Goal: Task Accomplishment & Management: Use online tool/utility

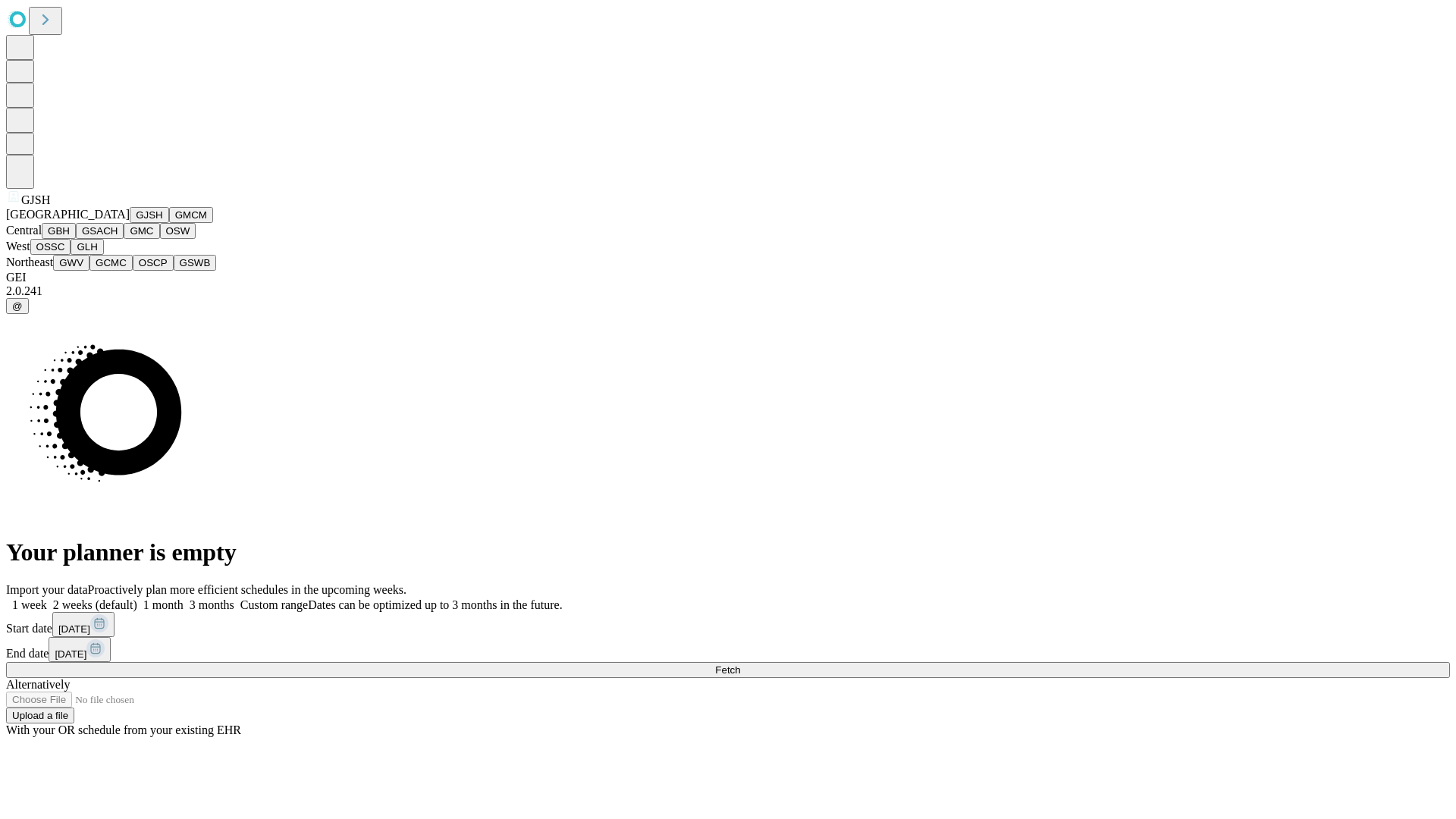
click at [130, 223] on button "GJSH" at bounding box center [150, 215] width 39 height 16
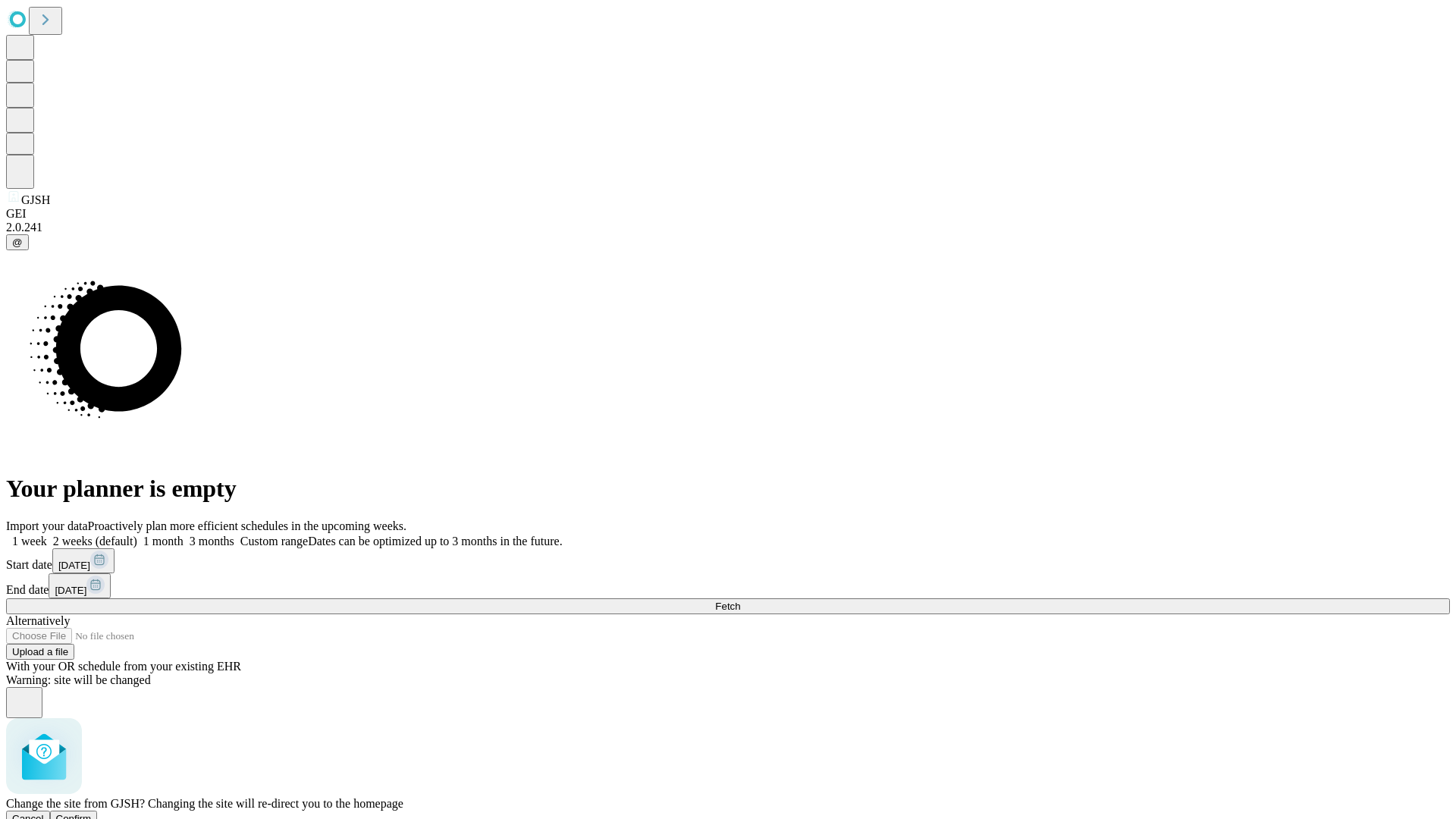
click at [92, 813] on span "Confirm" at bounding box center [73, 819] width 35 height 12
click at [137, 535] on label "2 weeks (default)" at bounding box center [92, 540] width 90 height 13
click at [740, 601] on span "Fetch" at bounding box center [728, 607] width 25 height 12
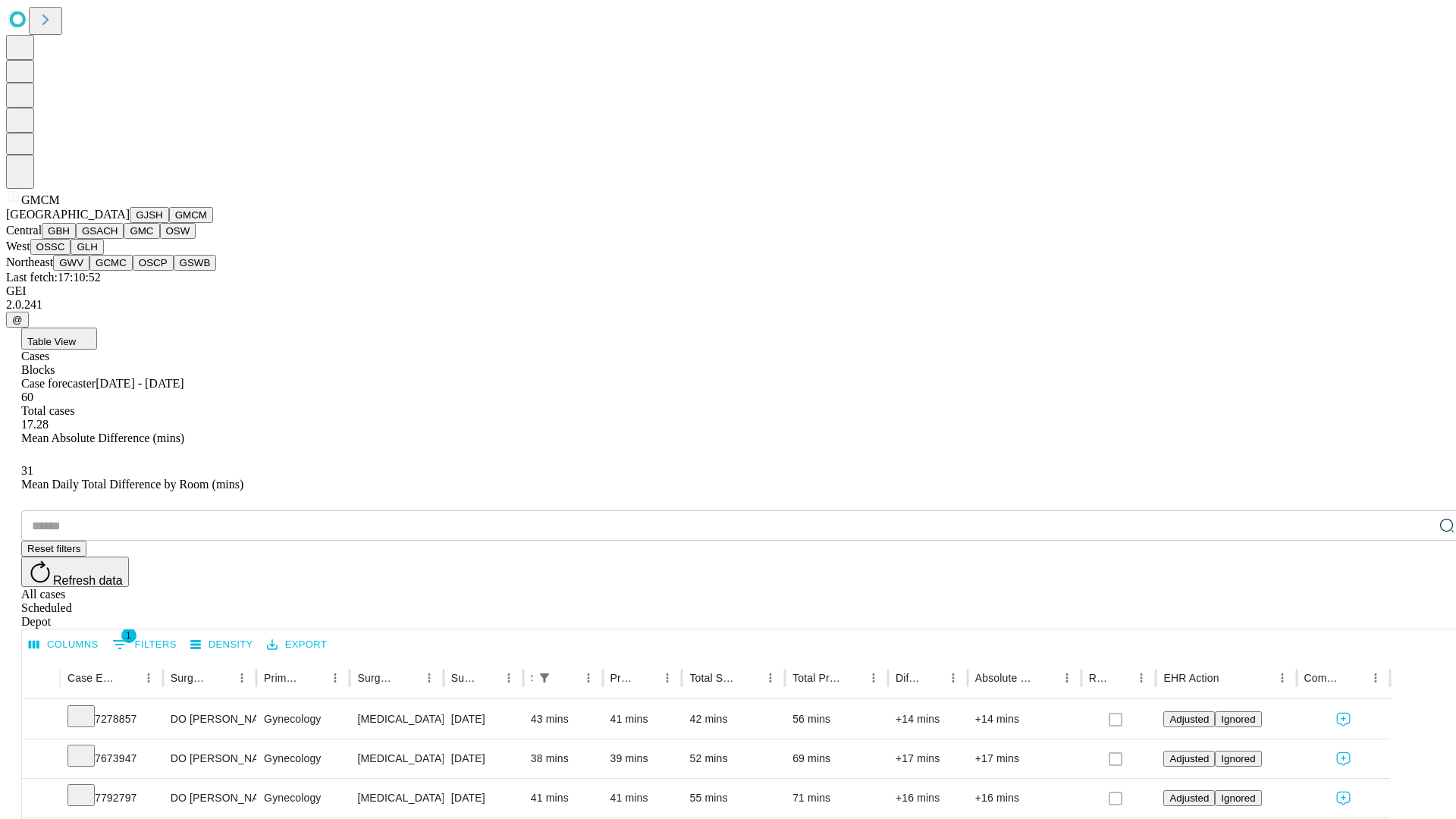
click at [76, 238] on button "GBH" at bounding box center [59, 231] width 34 height 16
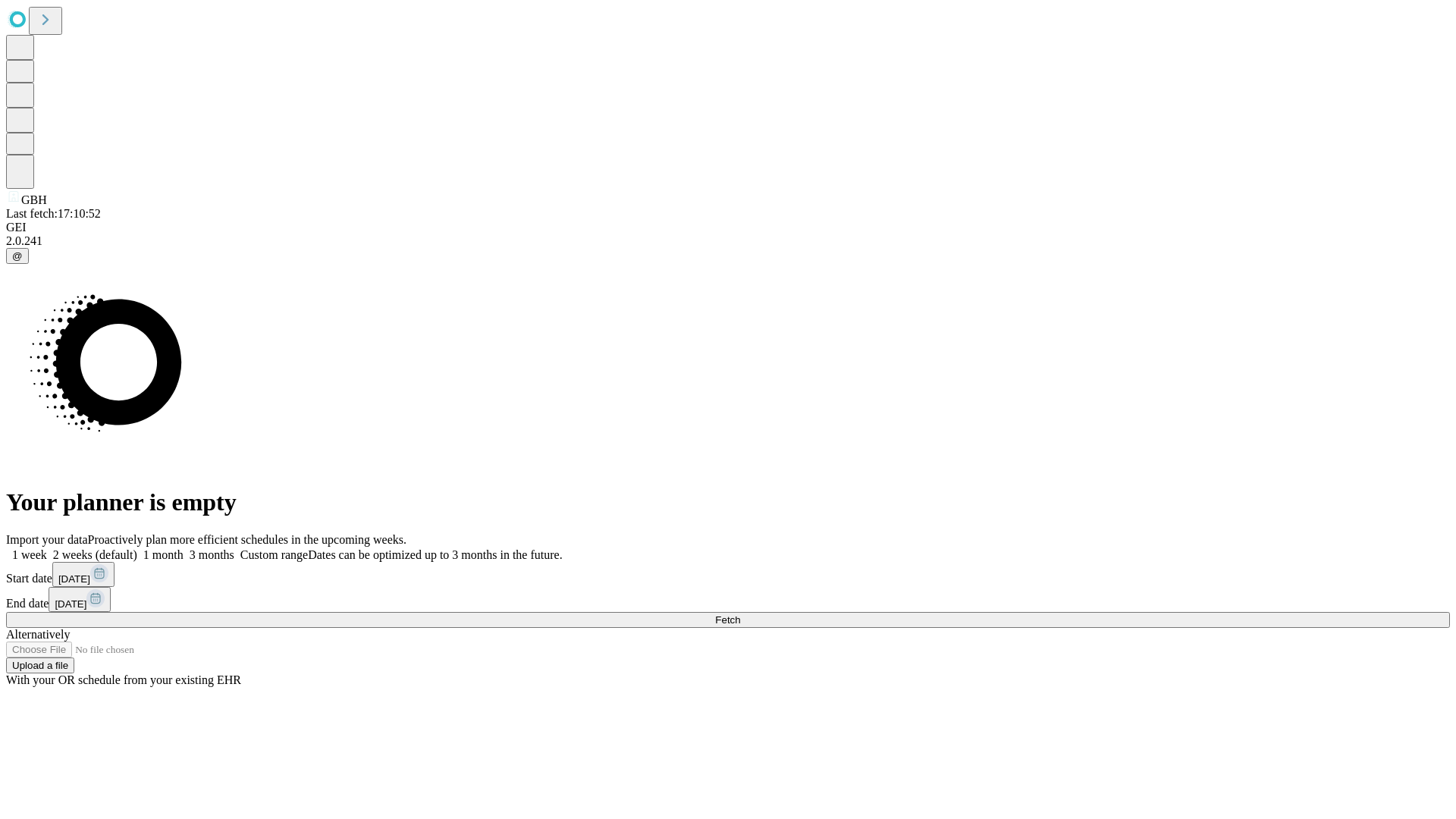
click at [137, 548] on label "2 weeks (default)" at bounding box center [92, 554] width 90 height 13
click at [740, 615] on span "Fetch" at bounding box center [728, 621] width 25 height 12
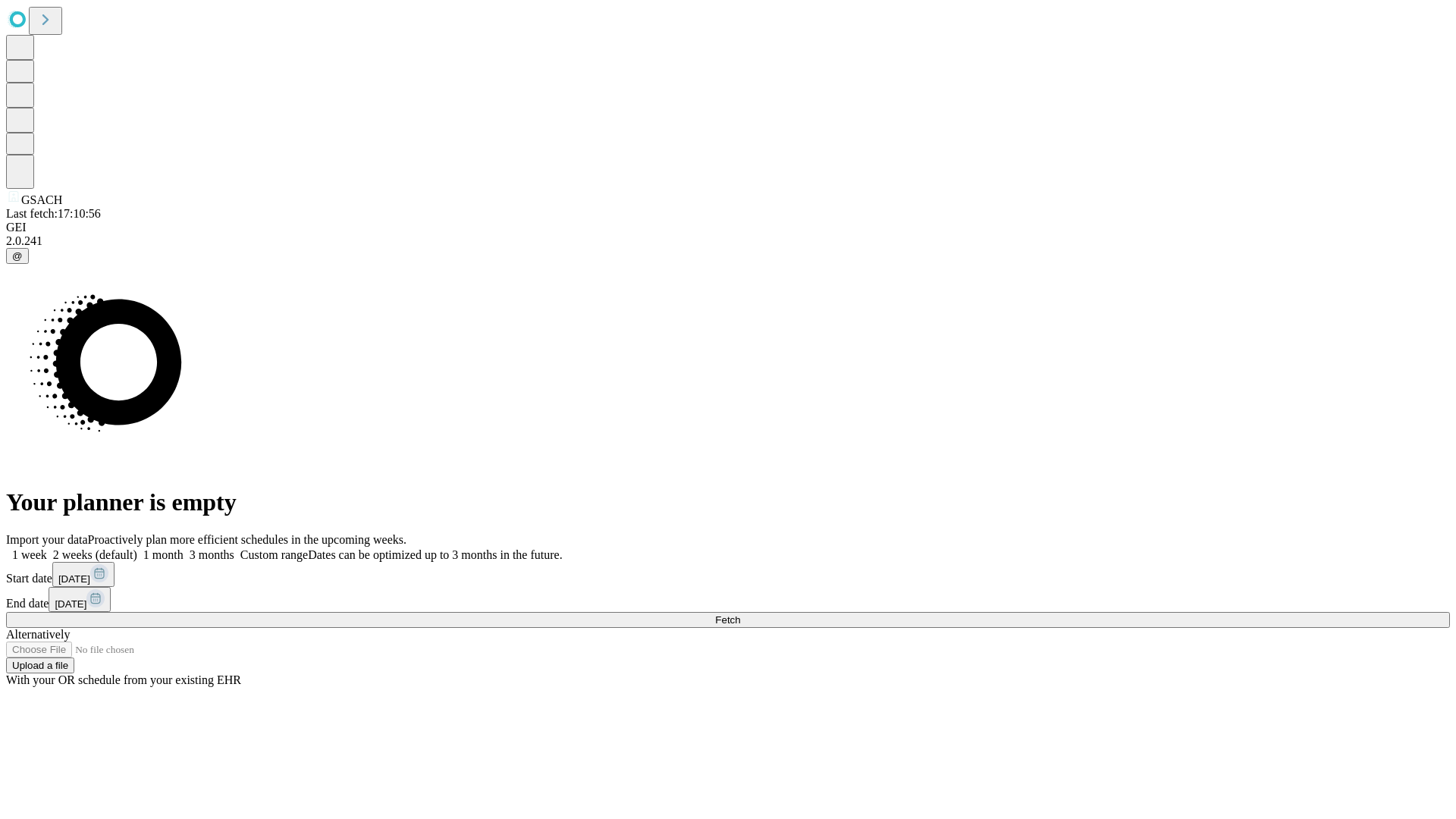
click at [137, 548] on label "2 weeks (default)" at bounding box center [92, 554] width 90 height 13
click at [740, 615] on span "Fetch" at bounding box center [728, 621] width 25 height 12
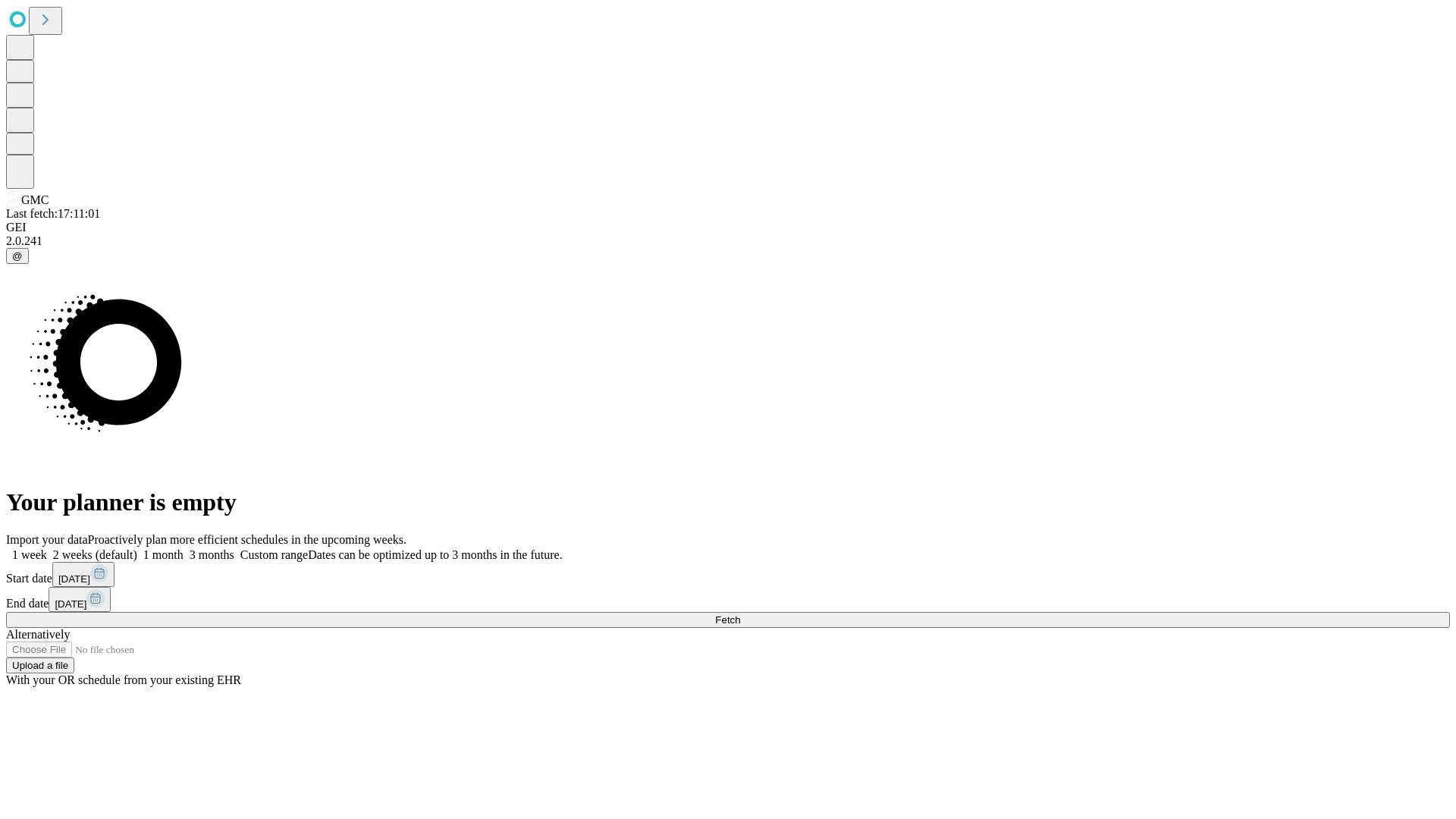
click at [740, 615] on span "Fetch" at bounding box center [728, 621] width 25 height 12
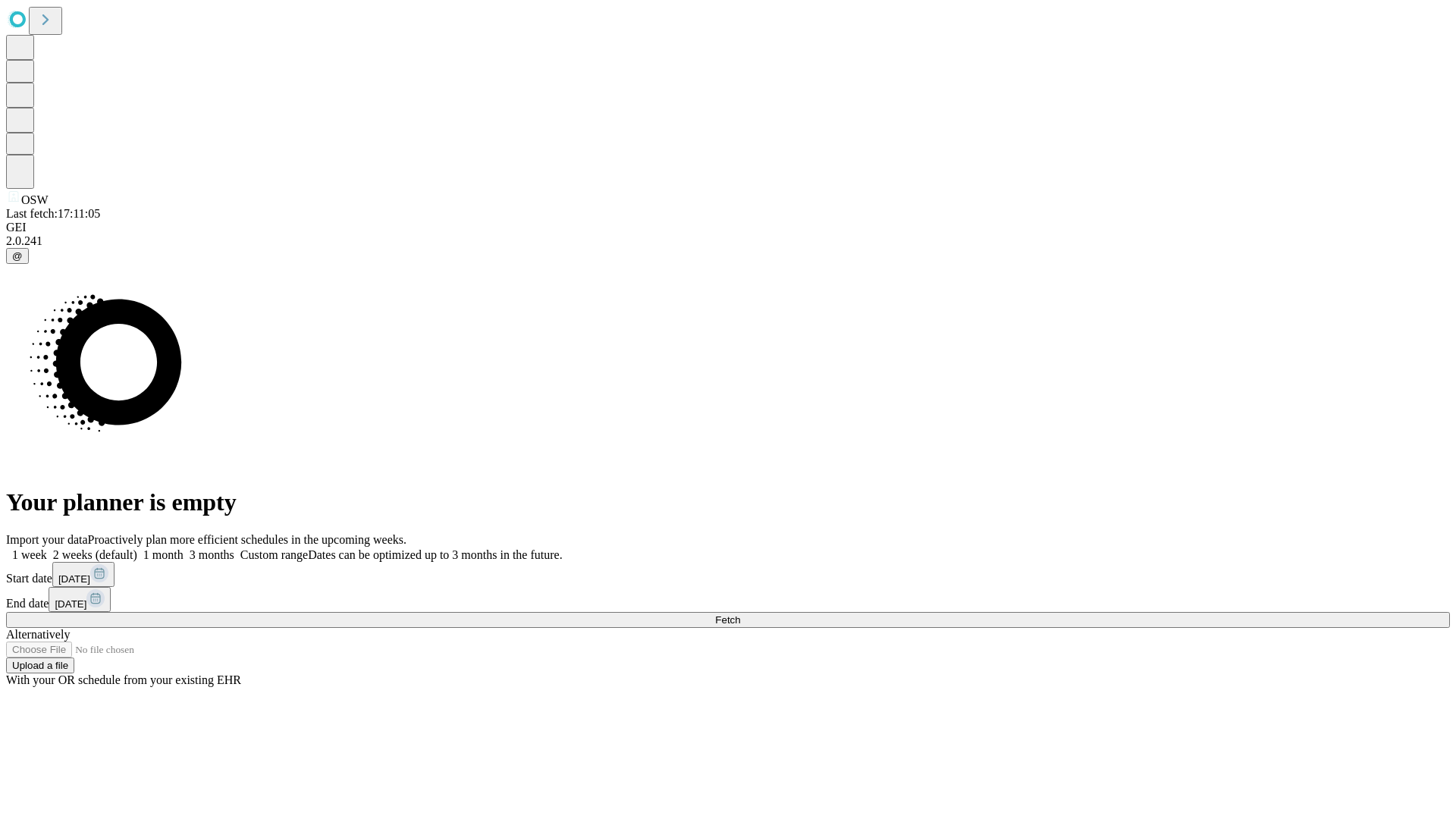
click at [137, 548] on label "2 weeks (default)" at bounding box center [92, 554] width 90 height 13
click at [740, 615] on span "Fetch" at bounding box center [728, 621] width 25 height 12
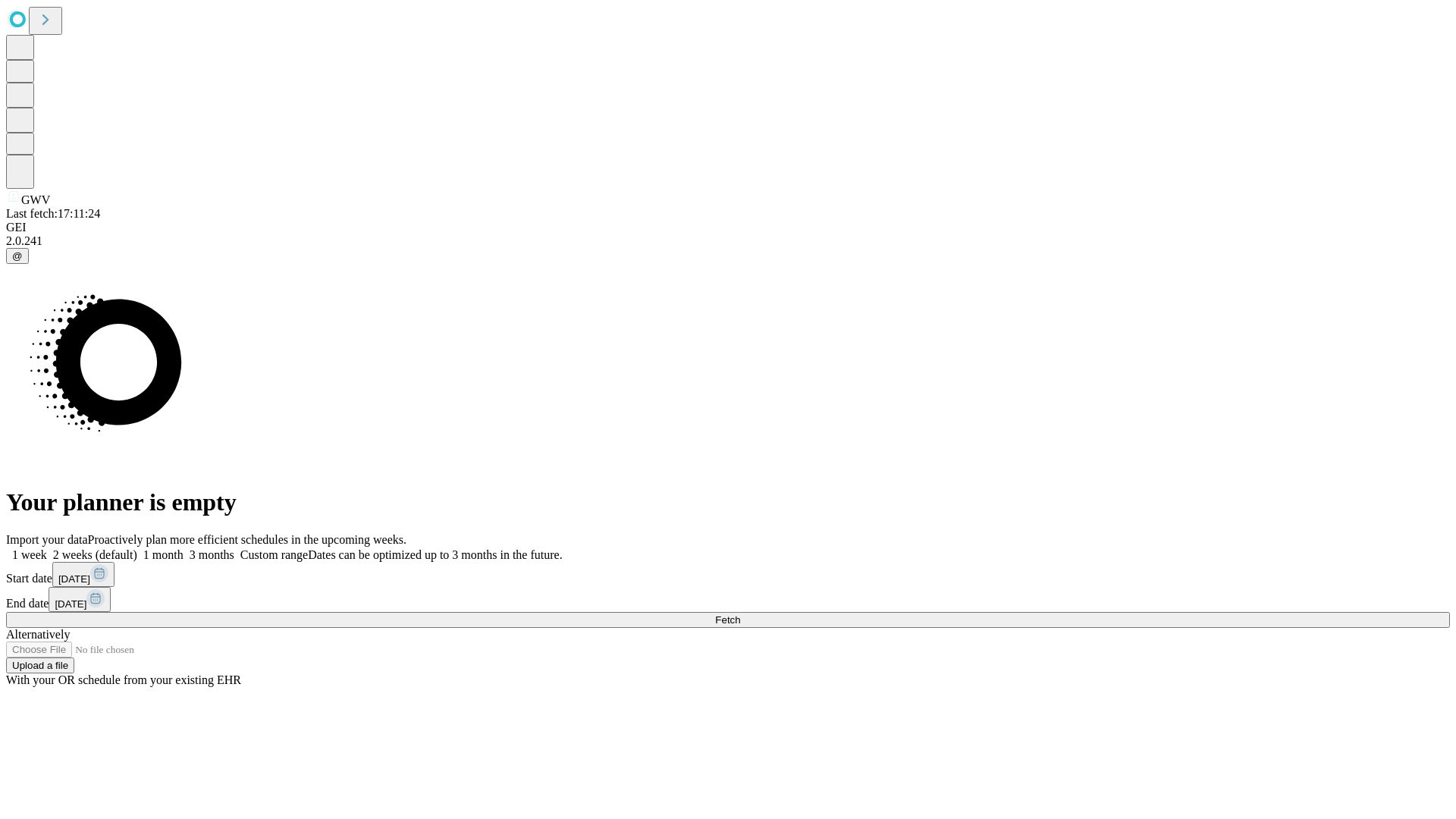
click at [137, 548] on label "2 weeks (default)" at bounding box center [92, 554] width 90 height 13
click at [740, 615] on span "Fetch" at bounding box center [728, 621] width 25 height 12
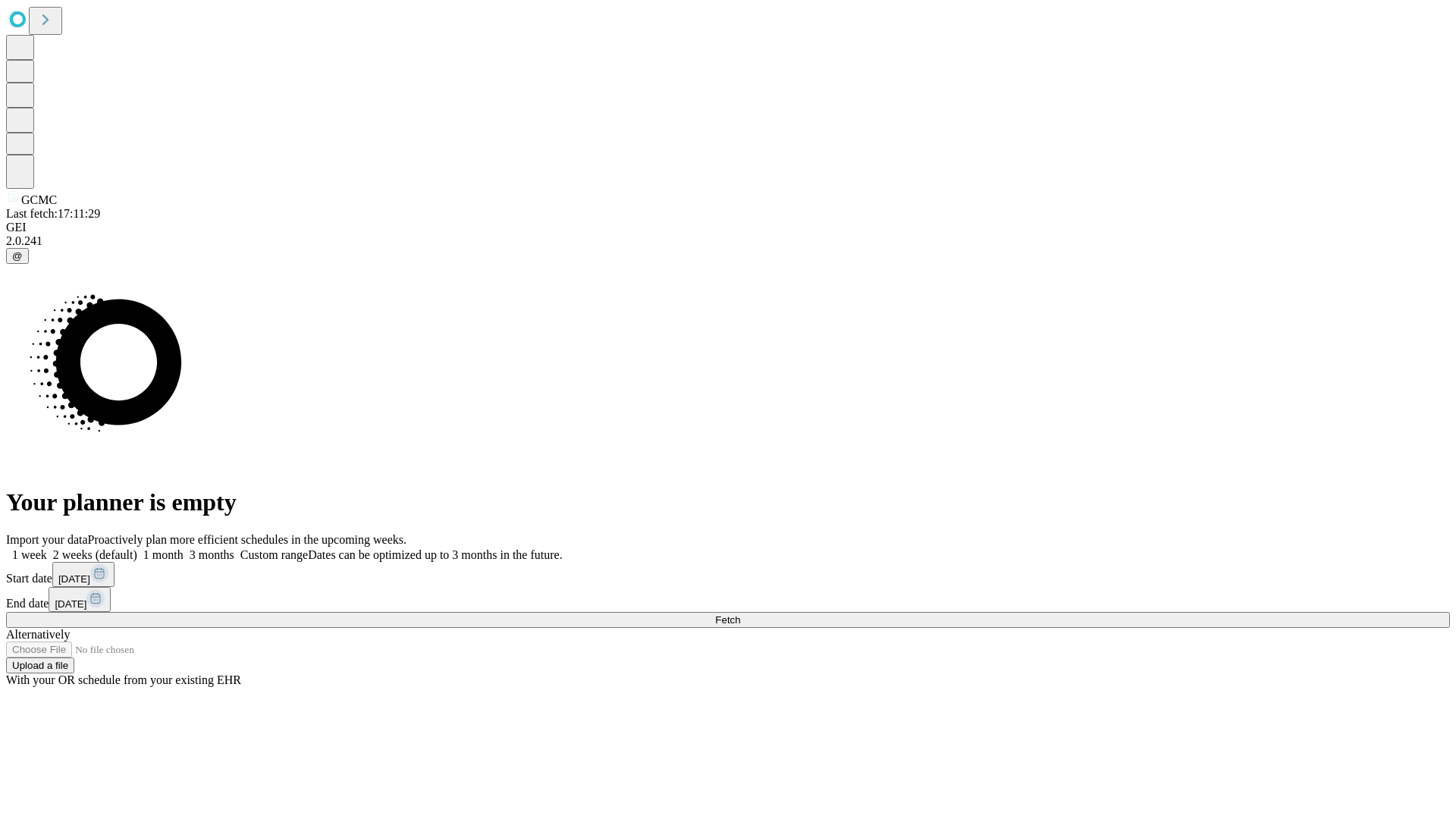
click at [137, 548] on label "2 weeks (default)" at bounding box center [92, 554] width 90 height 13
click at [740, 615] on span "Fetch" at bounding box center [728, 621] width 25 height 12
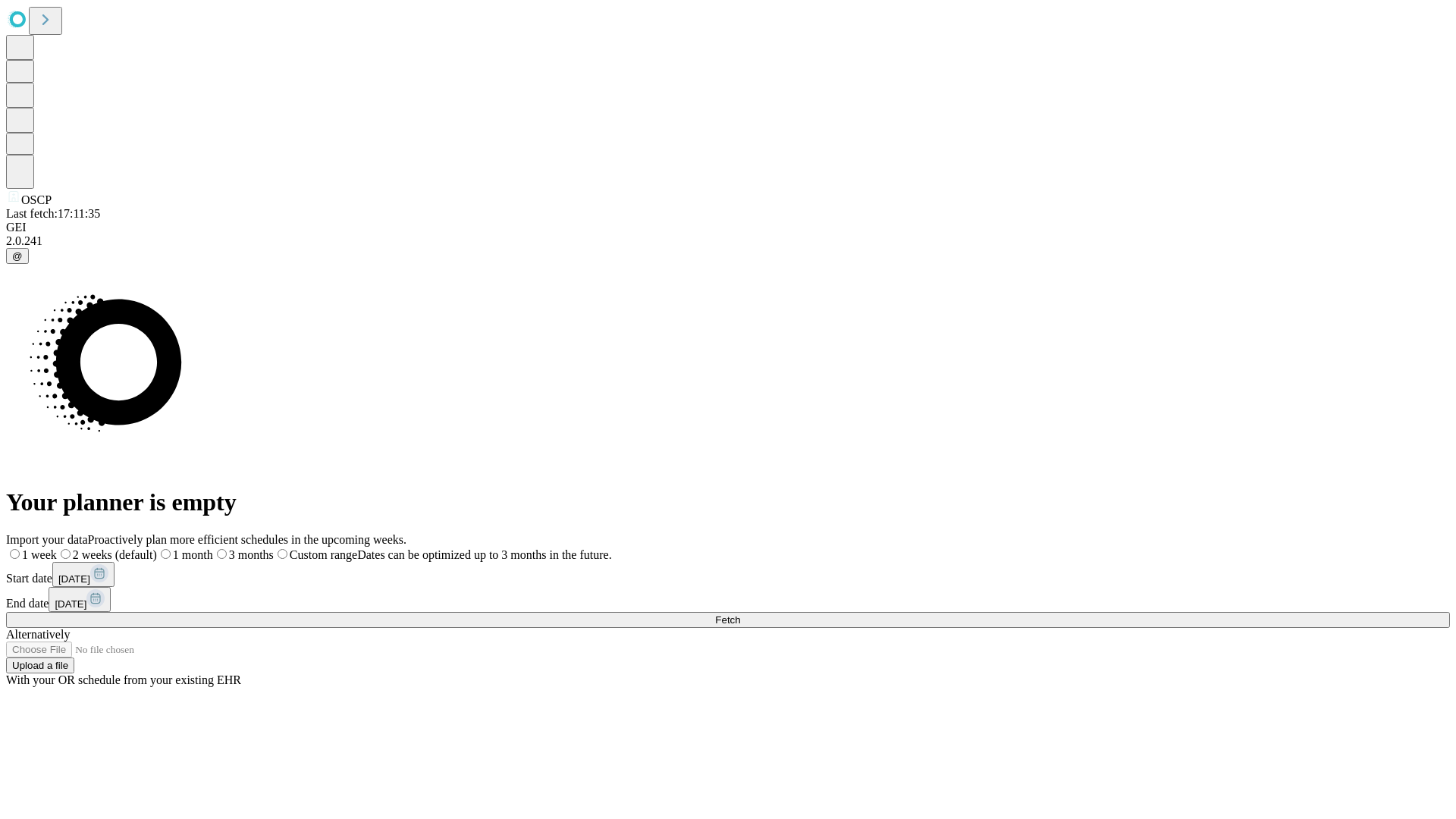
click at [157, 548] on label "2 weeks (default)" at bounding box center [107, 554] width 100 height 13
click at [740, 615] on span "Fetch" at bounding box center [728, 621] width 25 height 12
